Goal: Check status: Check status

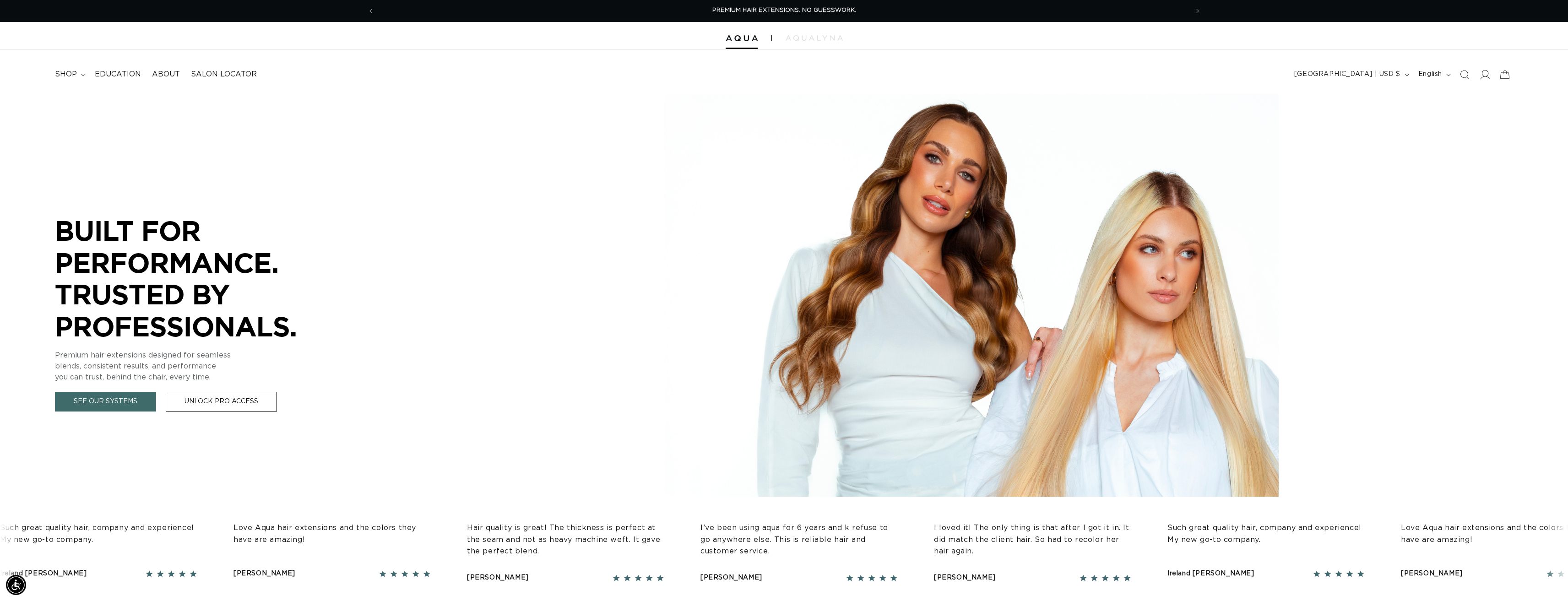
click at [1482, 75] on icon at bounding box center [1485, 74] width 10 height 10
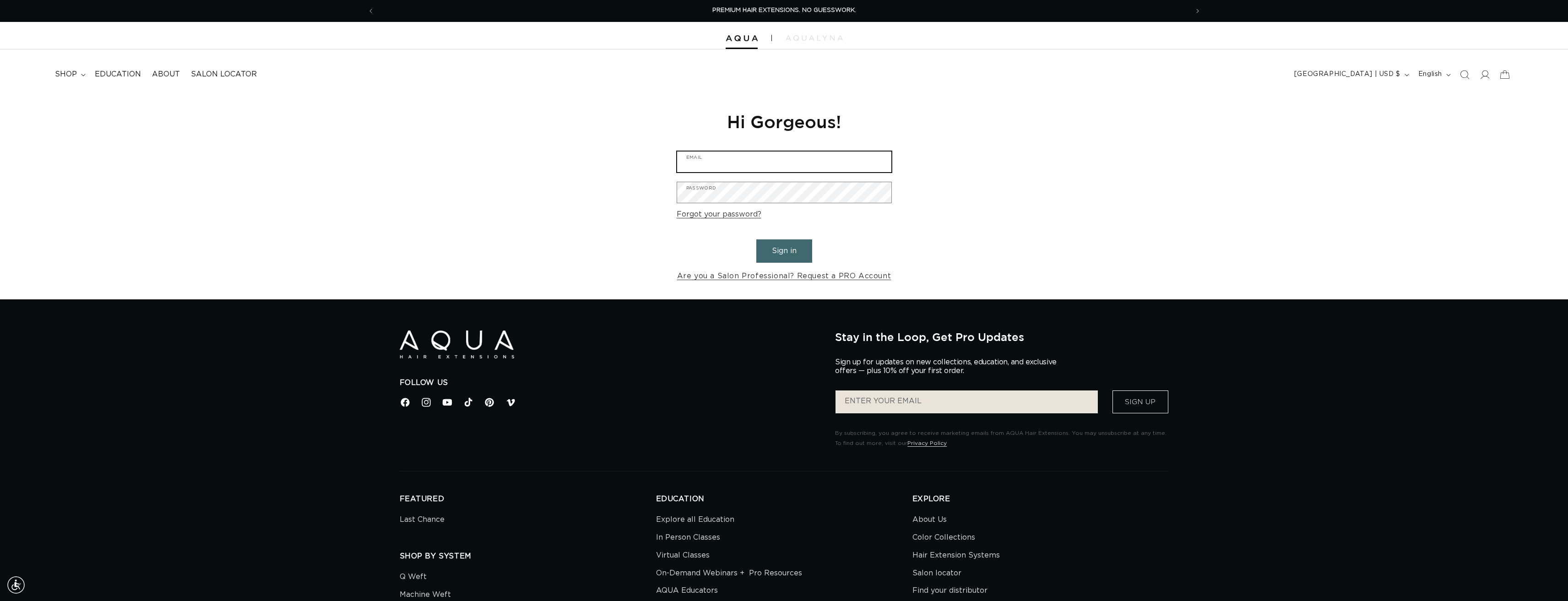
click at [783, 158] on input "Email" at bounding box center [784, 162] width 214 height 21
type input "miahmonnin@gmail.com"
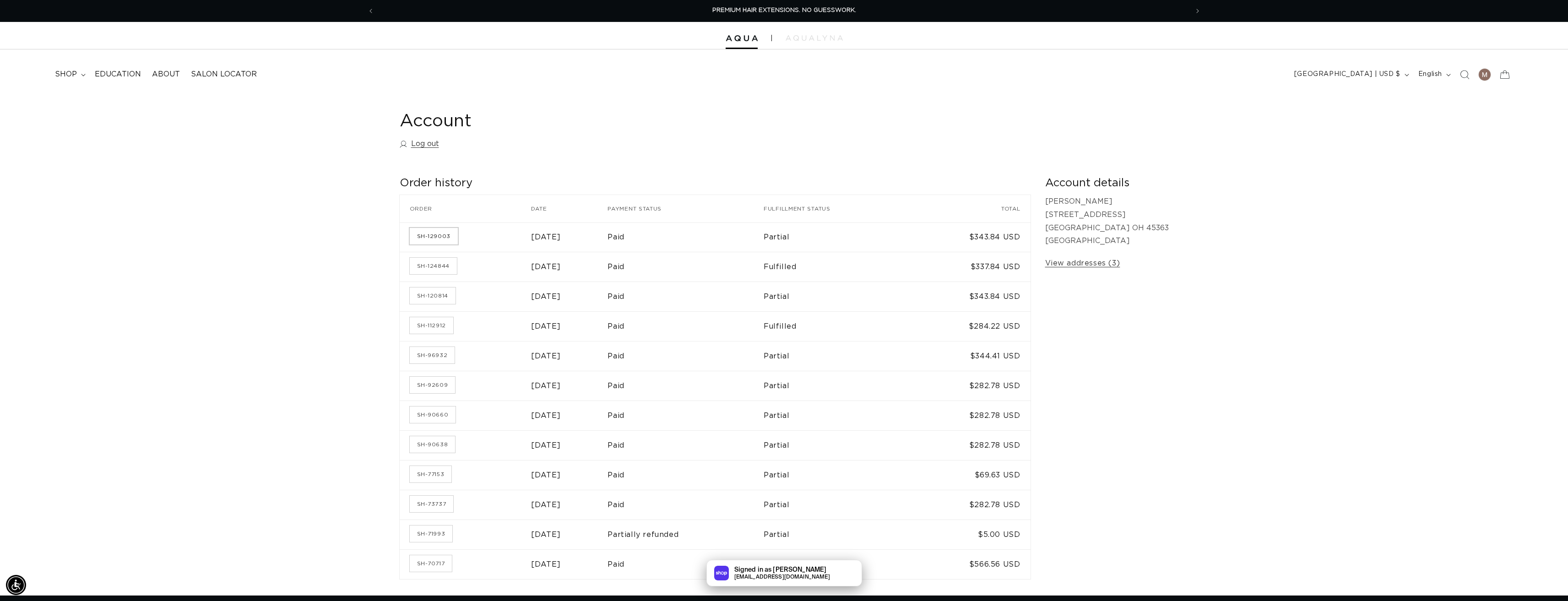
click at [432, 237] on link "SH-129003" at bounding box center [433, 236] width 48 height 16
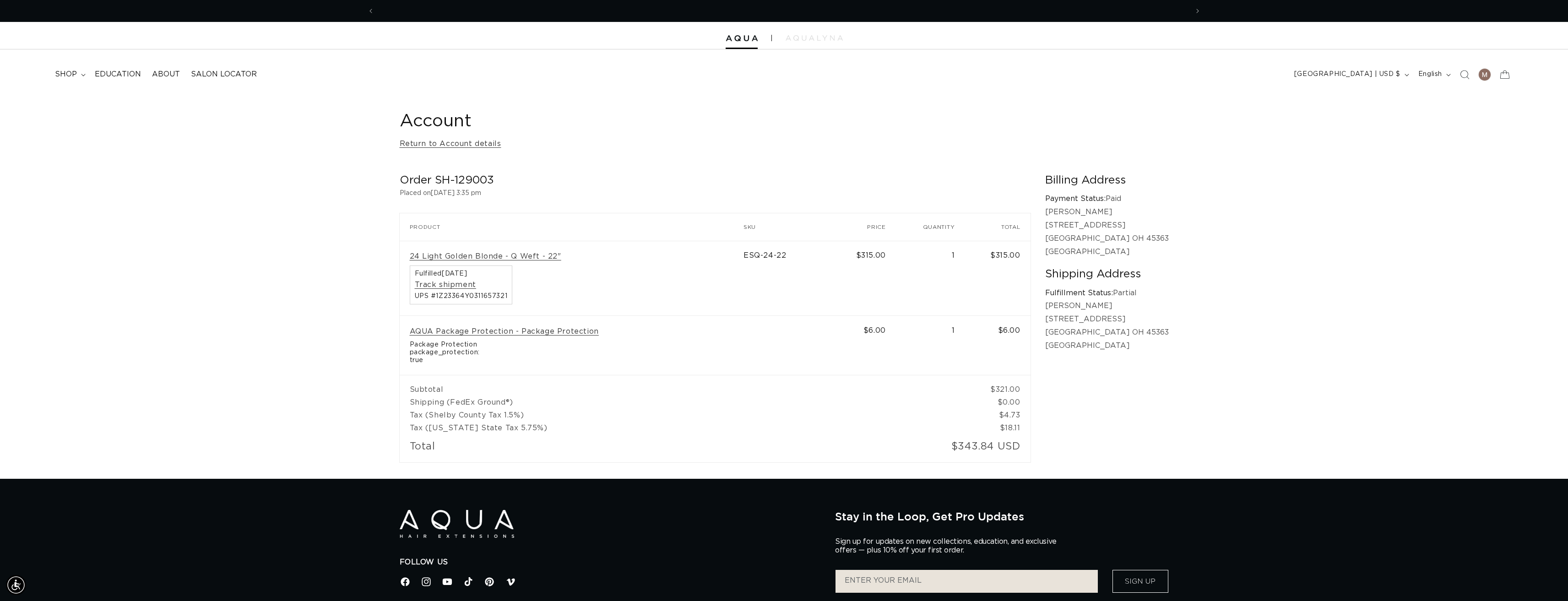
scroll to position [0, 814]
